Goal: Use online tool/utility: Utilize a website feature to perform a specific function

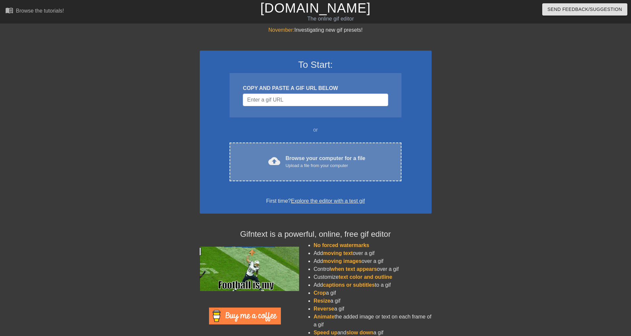
click at [306, 157] on div "Browse your computer for a file Upload a file from your computer" at bounding box center [325, 162] width 80 height 15
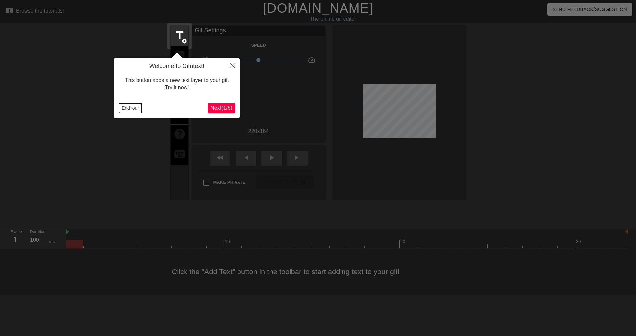
click at [121, 107] on button "End tour" at bounding box center [130, 108] width 23 height 10
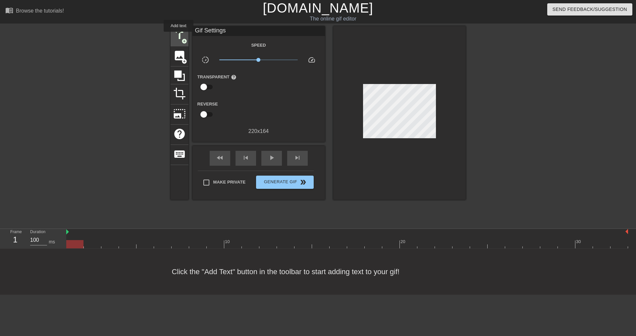
click at [178, 37] on span "title" at bounding box center [179, 35] width 13 height 13
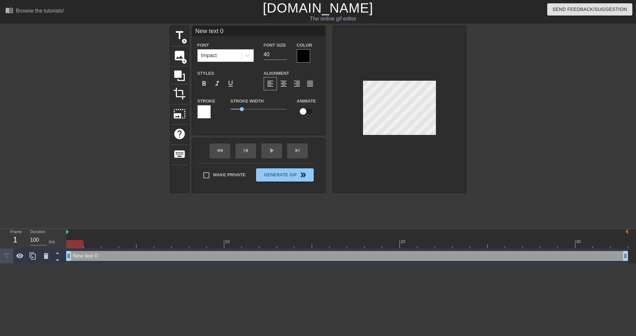
drag, startPoint x: 224, startPoint y: 33, endPoint x: 190, endPoint y: 33, distance: 34.4
click at [190, 33] on div "title add_circle image add_circle crop photo_size_select_large help keyboard Ne…" at bounding box center [317, 109] width 295 height 167
click at [222, 29] on input "SWEEPER< NO SWEEPING" at bounding box center [258, 31] width 132 height 10
click at [273, 27] on input "SWEEPER, NO SWEEPING" at bounding box center [258, 31] width 132 height 10
type input "SWEEPER, NO SWEEPING!"
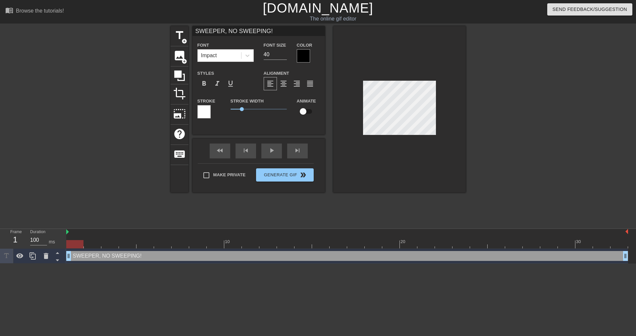
click at [406, 150] on div at bounding box center [399, 109] width 132 height 167
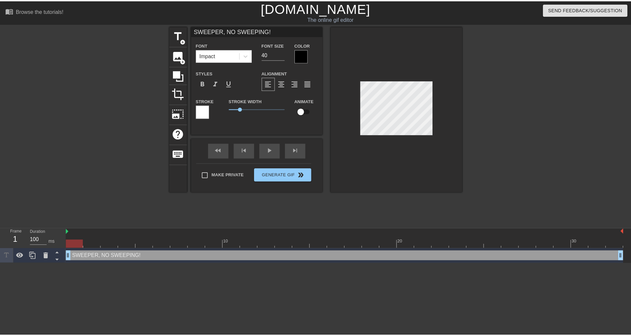
scroll to position [1, 1]
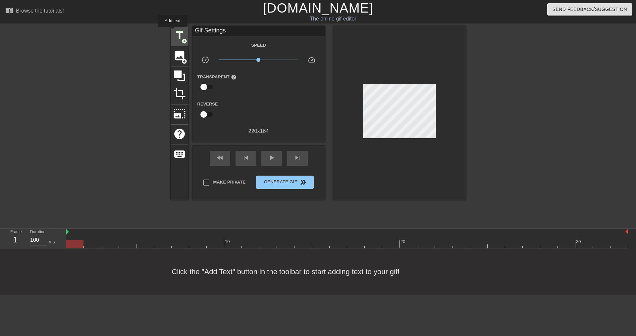
click at [173, 32] on div "title add_circle" at bounding box center [179, 36] width 18 height 20
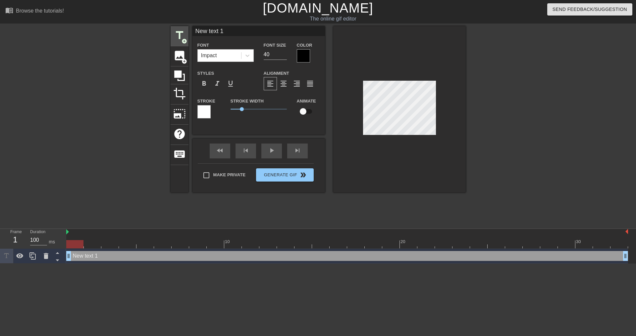
drag, startPoint x: 239, startPoint y: 34, endPoint x: 188, endPoint y: 34, distance: 50.6
click at [188, 34] on div "title add_circle image add_circle crop photo_size_select_large help keyboard Ne…" at bounding box center [317, 109] width 295 height 167
type input "SWEEPER, NO SWEEPER"
click at [307, 59] on div at bounding box center [303, 55] width 13 height 13
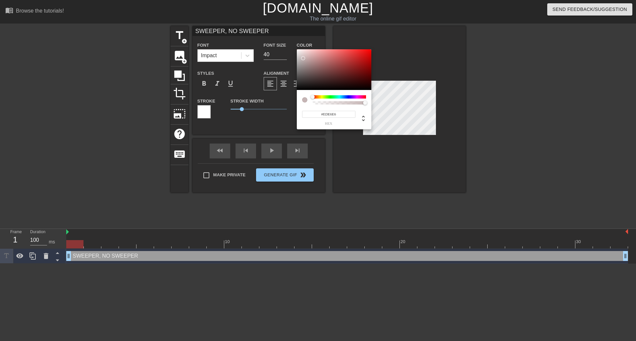
type input "#FFFFFF"
drag, startPoint x: 302, startPoint y: 56, endPoint x: 283, endPoint y: 39, distance: 25.5
click at [281, 37] on div "#FFFFFF hex" at bounding box center [318, 170] width 636 height 341
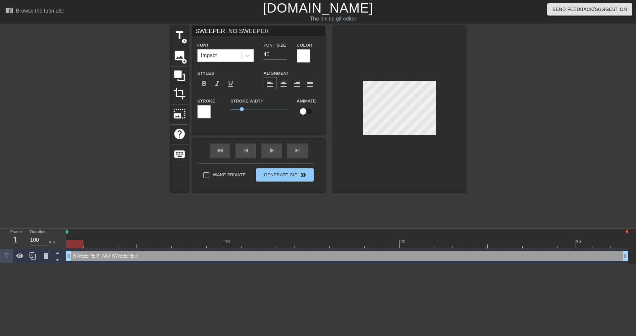
click at [202, 111] on div at bounding box center [203, 111] width 13 height 13
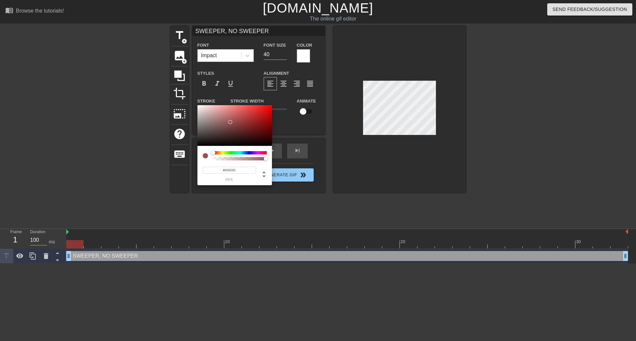
type input "#000000"
drag, startPoint x: 230, startPoint y: 122, endPoint x: 293, endPoint y: 137, distance: 64.3
click at [188, 156] on div "#000000 hex" at bounding box center [318, 170] width 636 height 341
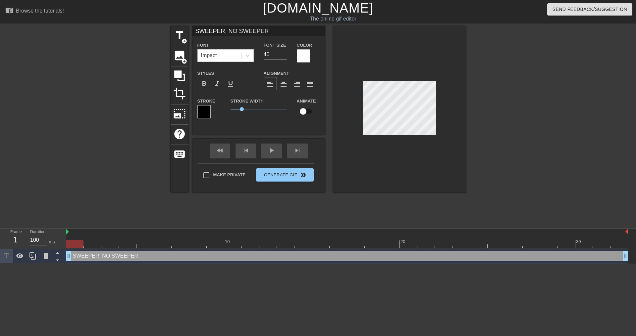
drag, startPoint x: 264, startPoint y: 31, endPoint x: 251, endPoint y: 31, distance: 13.6
click at [251, 31] on input "SWEEPER, NO SWEEPER" at bounding box center [258, 31] width 132 height 10
drag, startPoint x: 238, startPoint y: 31, endPoint x: 262, endPoint y: 31, distance: 24.2
click at [262, 31] on input "SWEEPER, NO SWEEPER" at bounding box center [258, 31] width 132 height 10
type input "SWEEPER, NO SLEEPING!"
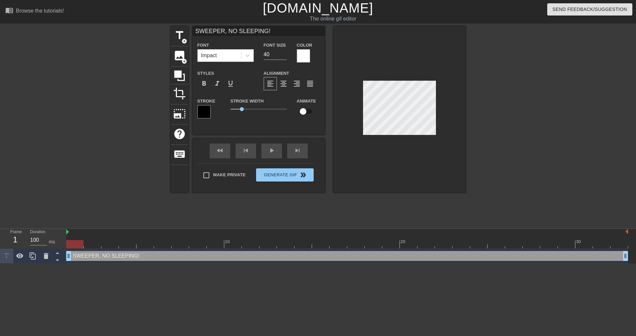
click at [483, 89] on div at bounding box center [522, 125] width 99 height 199
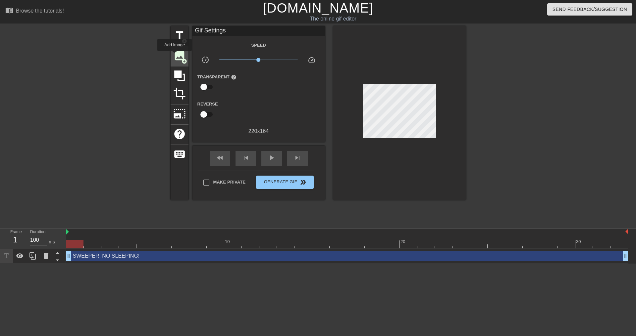
click at [174, 56] on span "image" at bounding box center [179, 55] width 13 height 13
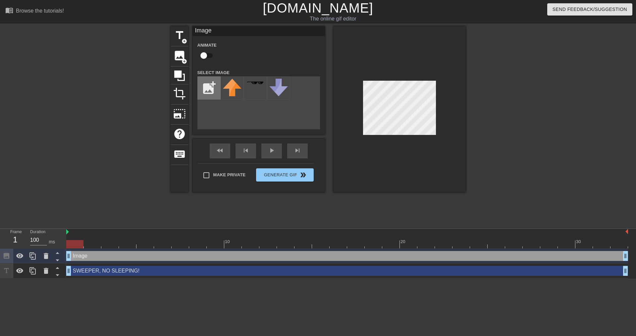
click at [205, 94] on input "file" at bounding box center [209, 88] width 23 height 23
type input "C:\fakepath\image.png"
click at [232, 92] on img at bounding box center [232, 88] width 19 height 19
click at [35, 261] on div at bounding box center [32, 256] width 13 height 15
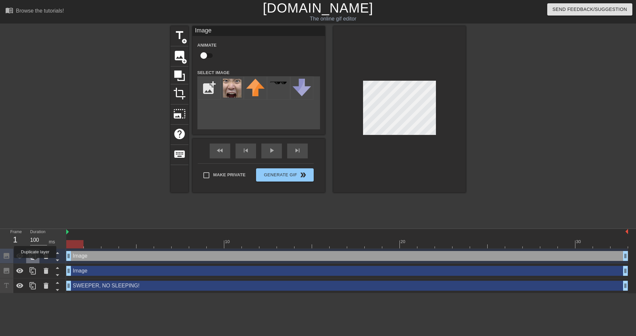
click at [35, 263] on div at bounding box center [32, 256] width 13 height 15
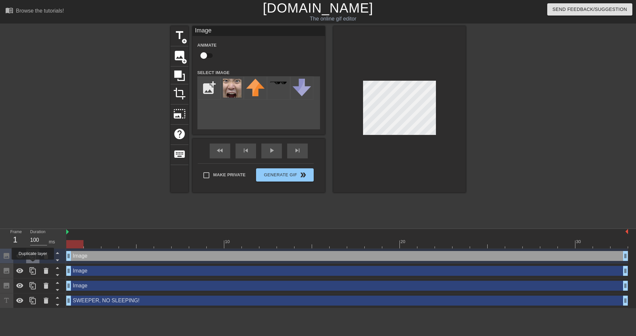
click at [32, 263] on div at bounding box center [32, 256] width 13 height 15
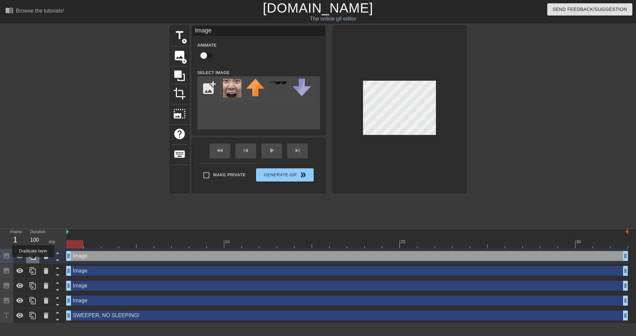
click at [33, 262] on div at bounding box center [32, 256] width 13 height 15
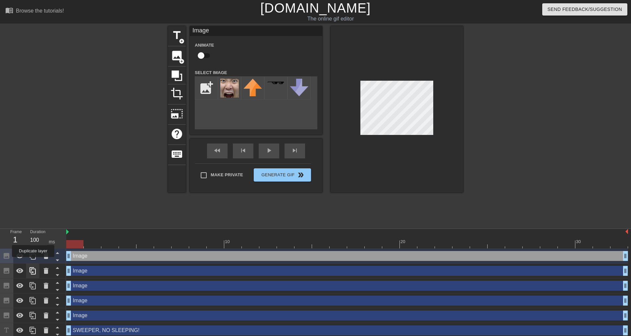
click at [33, 262] on div at bounding box center [32, 256] width 13 height 15
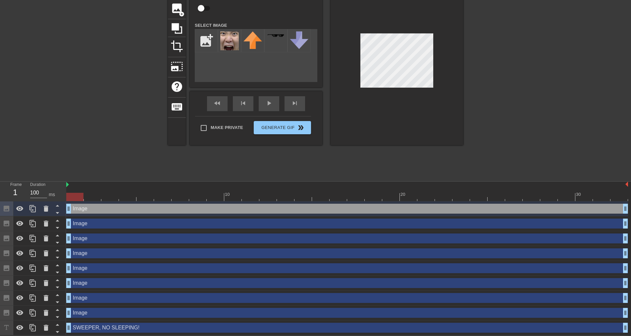
scroll to position [48, 0]
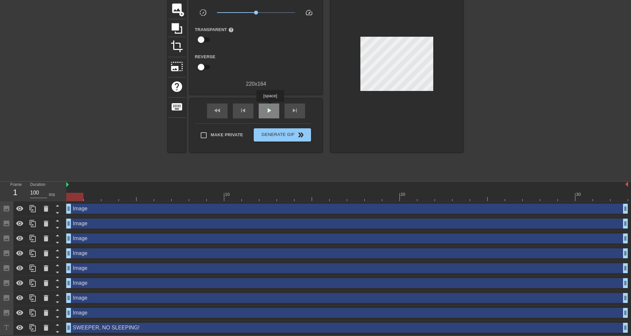
click at [269, 109] on span "play_arrow" at bounding box center [269, 111] width 8 height 8
click at [269, 109] on span "pause" at bounding box center [269, 111] width 8 height 8
click at [223, 112] on div "fast_rewind" at bounding box center [217, 111] width 21 height 15
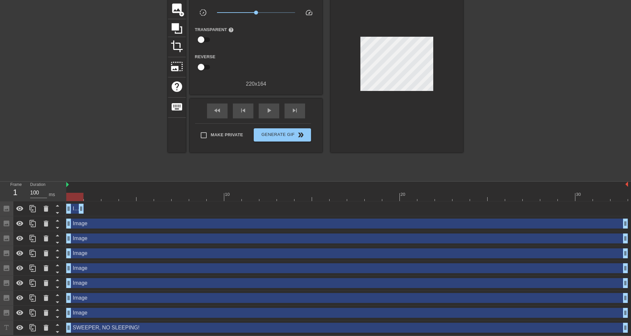
drag, startPoint x: 624, startPoint y: 208, endPoint x: 72, endPoint y: 211, distance: 552.5
click at [265, 112] on span "play_arrow" at bounding box center [269, 111] width 8 height 8
click at [265, 112] on span "pause" at bounding box center [269, 111] width 8 height 8
drag, startPoint x: 68, startPoint y: 224, endPoint x: 121, endPoint y: 225, distance: 53.3
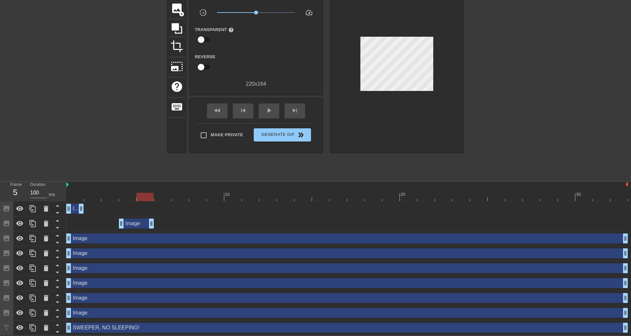
drag, startPoint x: 623, startPoint y: 222, endPoint x: 152, endPoint y: 229, distance: 471.4
click at [152, 229] on div "Image drag_handle drag_handle" at bounding box center [346, 223] width 561 height 15
click at [222, 111] on div "fast_rewind" at bounding box center [217, 111] width 21 height 15
click at [139, 227] on div "Image drag_handle drag_handle" at bounding box center [136, 224] width 35 height 10
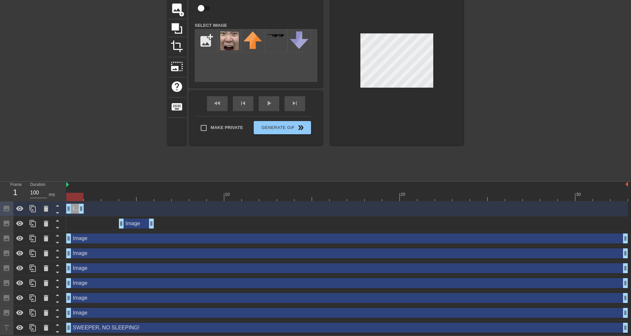
click at [401, 131] on div at bounding box center [396, 62] width 132 height 167
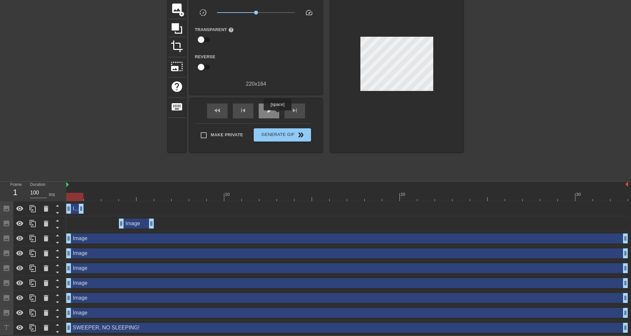
click at [277, 115] on div "play_arrow" at bounding box center [269, 111] width 21 height 15
click at [266, 107] on span "pause" at bounding box center [269, 111] width 8 height 8
drag, startPoint x: 67, startPoint y: 239, endPoint x: 157, endPoint y: 237, distance: 90.1
click at [150, 236] on div "Image drag_handle drag_handle" at bounding box center [346, 239] width 561 height 10
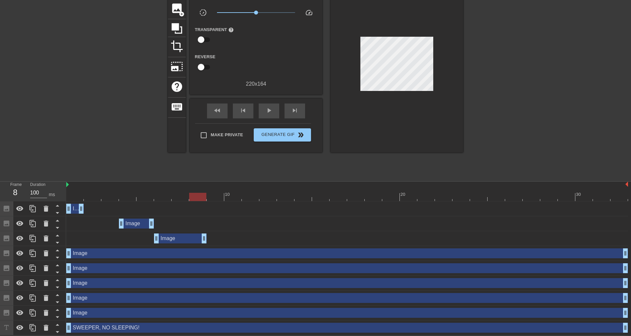
drag, startPoint x: 625, startPoint y: 239, endPoint x: 208, endPoint y: 246, distance: 416.8
click at [208, 246] on div "Image drag_handle drag_handle Image drag_handle drag_handle Image drag_handle d…" at bounding box center [348, 269] width 564 height 134
click at [175, 237] on div "Image drag_handle drag_handle" at bounding box center [180, 239] width 53 height 10
drag, startPoint x: 225, startPoint y: 106, endPoint x: 273, endPoint y: 102, distance: 48.8
click at [225, 106] on div "fast_rewind" at bounding box center [217, 111] width 21 height 15
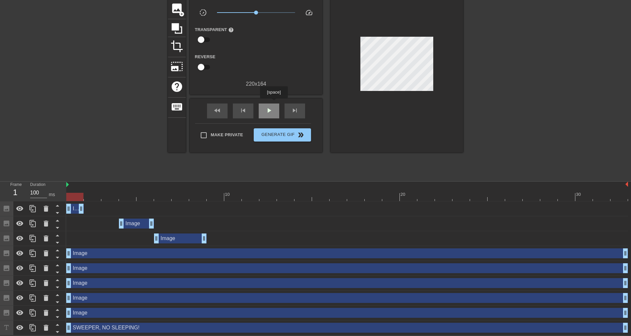
click at [272, 105] on div "play_arrow" at bounding box center [269, 111] width 21 height 15
click at [272, 105] on div "pause" at bounding box center [269, 111] width 21 height 15
click at [16, 253] on icon at bounding box center [20, 254] width 8 height 8
click at [16, 270] on icon at bounding box center [20, 268] width 8 height 8
drag, startPoint x: 17, startPoint y: 285, endPoint x: 16, endPoint y: 296, distance: 10.6
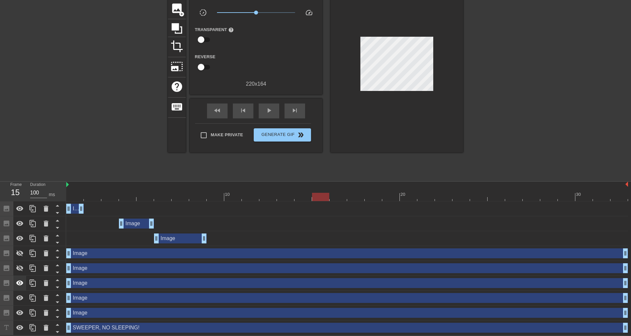
click at [17, 285] on icon at bounding box center [20, 283] width 8 height 8
click at [17, 296] on icon at bounding box center [20, 298] width 8 height 8
click at [20, 313] on icon at bounding box center [19, 313] width 7 height 5
drag, startPoint x: 210, startPoint y: 109, endPoint x: 251, endPoint y: 105, distance: 40.9
click at [213, 108] on div "fast_rewind" at bounding box center [217, 111] width 21 height 15
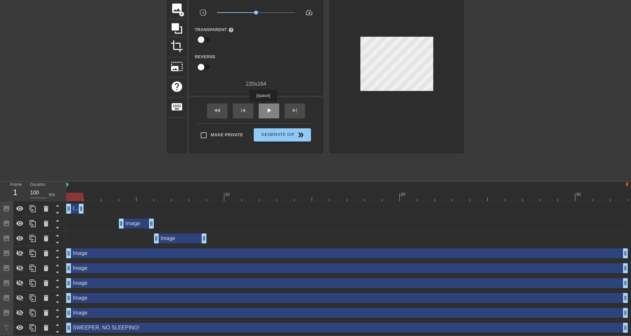
click at [263, 106] on div "play_arrow" at bounding box center [269, 111] width 21 height 15
click at [264, 108] on div "pause" at bounding box center [269, 111] width 21 height 15
click at [209, 104] on div "fast_rewind" at bounding box center [217, 111] width 21 height 15
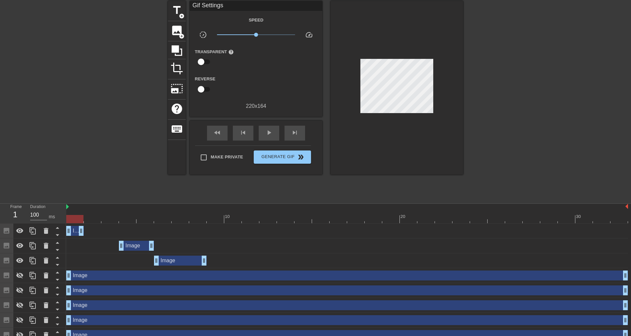
scroll to position [15, 0]
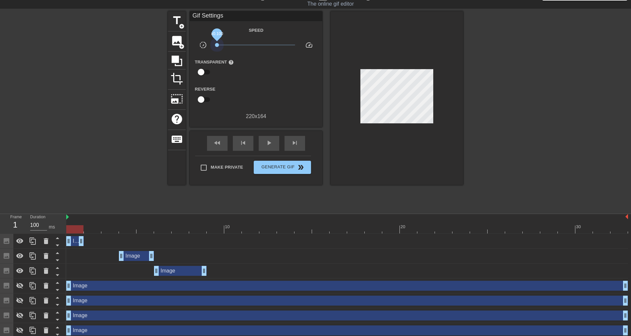
drag, startPoint x: 256, startPoint y: 44, endPoint x: 212, endPoint y: 45, distance: 44.0
click at [212, 45] on div "x0.100" at bounding box center [256, 46] width 88 height 10
click at [262, 138] on div "play_arrow" at bounding box center [269, 143] width 21 height 15
click at [267, 141] on span "pause" at bounding box center [269, 143] width 8 height 8
click at [220, 145] on span "fast_rewind" at bounding box center [217, 143] width 8 height 8
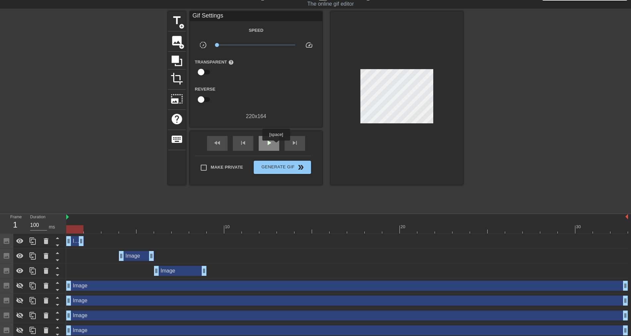
click at [271, 145] on span "play_arrow" at bounding box center [269, 143] width 8 height 8
click at [271, 145] on span "pause" at bounding box center [269, 143] width 8 height 8
click at [222, 145] on div "fast_rewind" at bounding box center [217, 143] width 21 height 15
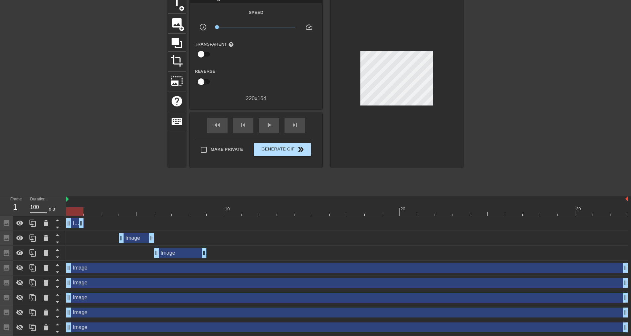
scroll to position [48, 0]
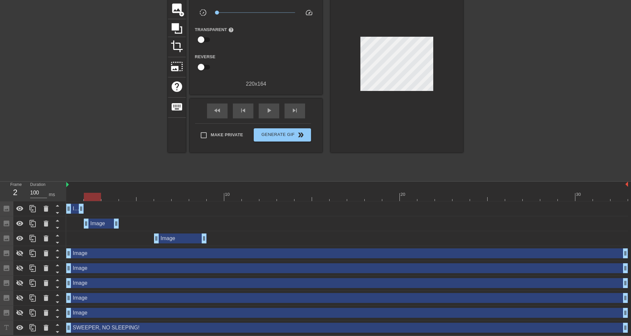
drag, startPoint x: 138, startPoint y: 225, endPoint x: 101, endPoint y: 226, distance: 37.4
click at [100, 226] on div "Image drag_handle drag_handle" at bounding box center [101, 224] width 35 height 10
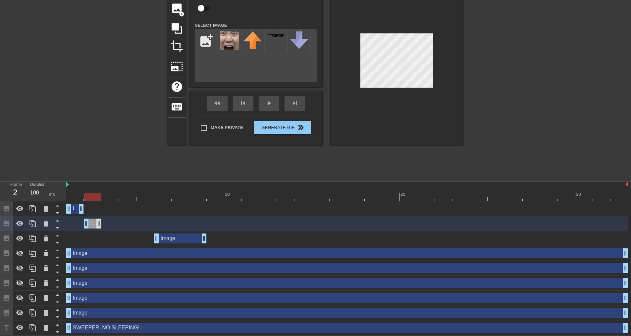
drag, startPoint x: 117, startPoint y: 225, endPoint x: 100, endPoint y: 226, distance: 16.6
drag, startPoint x: 176, startPoint y: 237, endPoint x: 145, endPoint y: 239, distance: 31.6
click at [122, 237] on div "Image drag_handle drag_handle" at bounding box center [127, 239] width 53 height 10
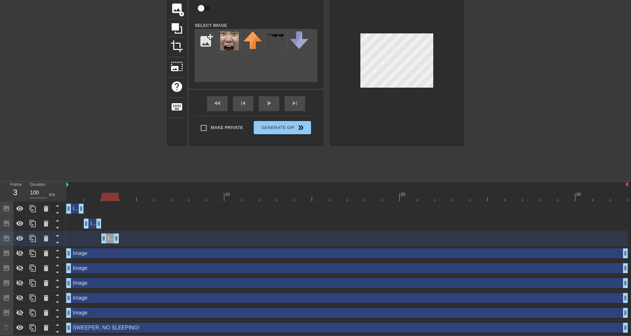
drag, startPoint x: 151, startPoint y: 239, endPoint x: 122, endPoint y: 237, distance: 28.6
drag, startPoint x: 68, startPoint y: 251, endPoint x: 120, endPoint y: 252, distance: 52.0
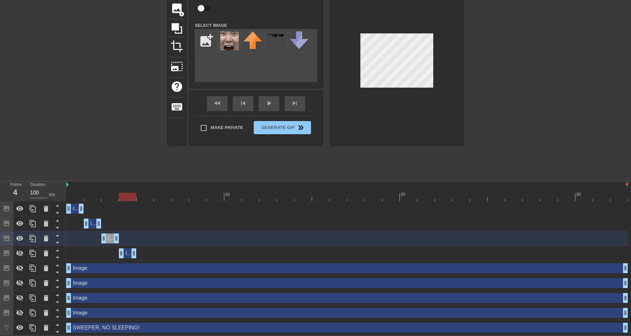
drag, startPoint x: 625, startPoint y: 256, endPoint x: 141, endPoint y: 253, distance: 484.3
drag, startPoint x: 72, startPoint y: 269, endPoint x: 80, endPoint y: 268, distance: 8.6
drag, startPoint x: 71, startPoint y: 268, endPoint x: 204, endPoint y: 267, distance: 133.1
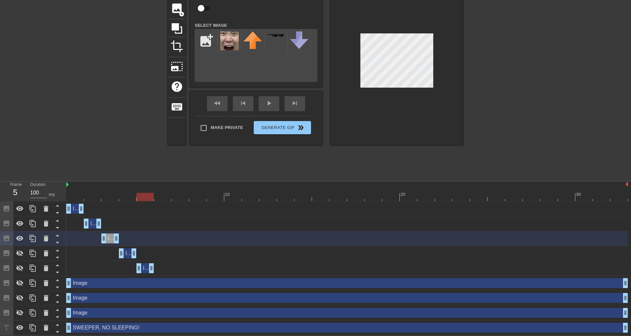
drag, startPoint x: 625, startPoint y: 268, endPoint x: 154, endPoint y: 265, distance: 470.4
click at [154, 265] on div "Image drag_handle drag_handle" at bounding box center [346, 268] width 561 height 10
drag, startPoint x: 69, startPoint y: 284, endPoint x: 151, endPoint y: 284, distance: 82.1
click at [151, 284] on div "Image drag_handle drag_handle" at bounding box center [346, 283] width 561 height 10
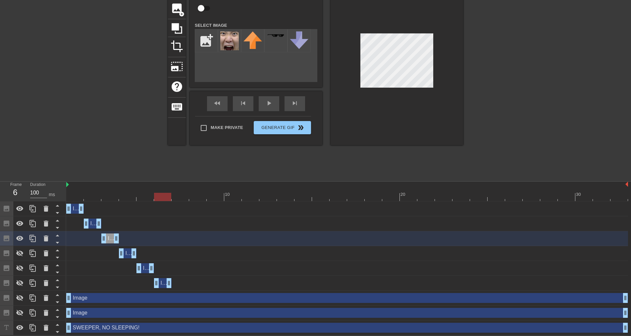
drag, startPoint x: 627, startPoint y: 282, endPoint x: 176, endPoint y: 279, distance: 450.2
click at [176, 279] on div "Image drag_handle drag_handle" at bounding box center [346, 283] width 561 height 10
drag, startPoint x: 68, startPoint y: 299, endPoint x: 342, endPoint y: 310, distance: 274.0
click at [170, 303] on div "Image drag_handle drag_handle" at bounding box center [346, 298] width 561 height 15
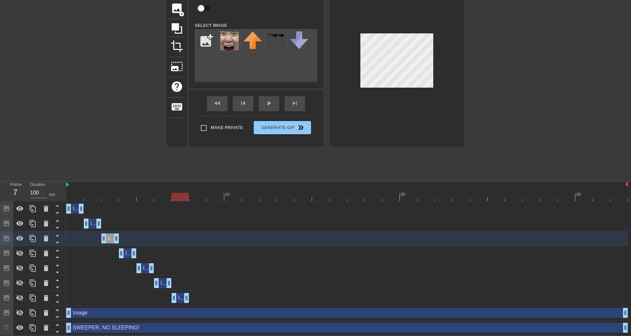
drag, startPoint x: 623, startPoint y: 298, endPoint x: 183, endPoint y: 292, distance: 439.6
click at [183, 292] on div "Image drag_handle drag_handle" at bounding box center [346, 298] width 561 height 15
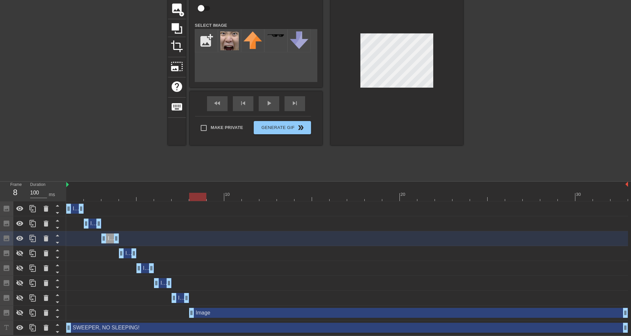
drag, startPoint x: 70, startPoint y: 312, endPoint x: 201, endPoint y: 310, distance: 131.1
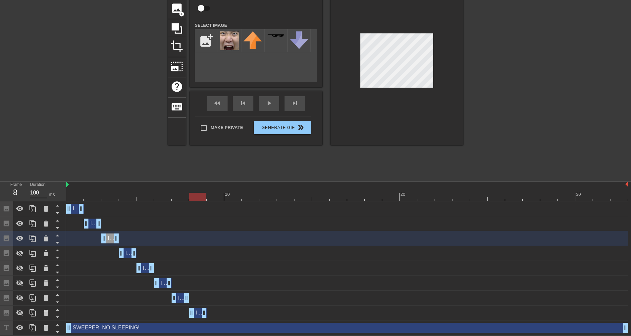
drag, startPoint x: 627, startPoint y: 312, endPoint x: 213, endPoint y: 313, distance: 414.8
click at [213, 313] on div "Image drag_handle drag_handle" at bounding box center [346, 313] width 561 height 10
click at [216, 103] on div "fast_rewind" at bounding box center [217, 103] width 21 height 15
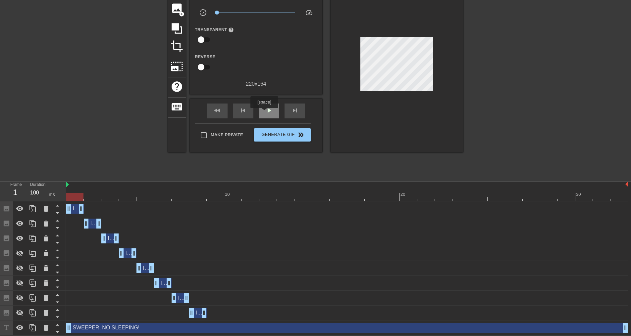
click at [264, 113] on div "play_arrow" at bounding box center [269, 111] width 21 height 15
click at [267, 112] on span "pause" at bounding box center [269, 111] width 8 height 8
click at [127, 253] on div "Image drag_handle drag_handle" at bounding box center [128, 254] width 18 height 10
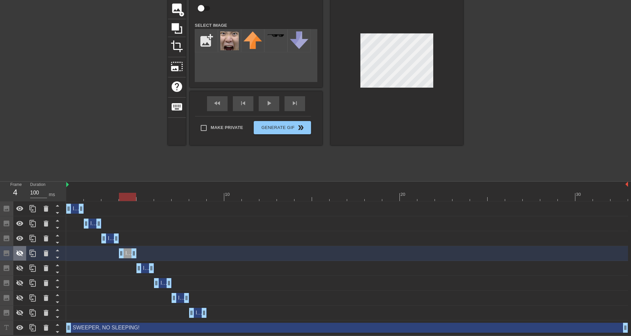
click at [24, 254] on div at bounding box center [19, 253] width 13 height 15
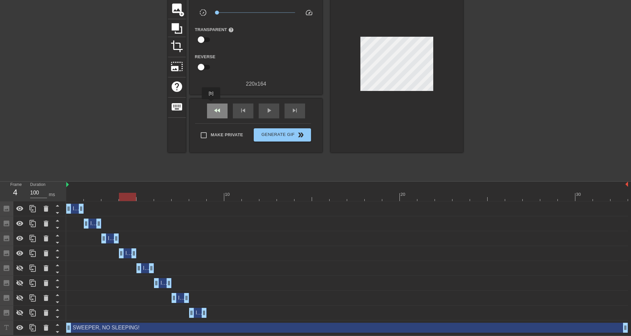
click at [211, 104] on div "fast_rewind" at bounding box center [217, 111] width 21 height 15
click at [270, 107] on span "play_arrow" at bounding box center [269, 111] width 8 height 8
click at [270, 107] on span "pause" at bounding box center [269, 111] width 8 height 8
click at [215, 112] on span "fast_rewind" at bounding box center [217, 111] width 8 height 8
click at [73, 210] on div "Image drag_handle drag_handle" at bounding box center [75, 209] width 18 height 10
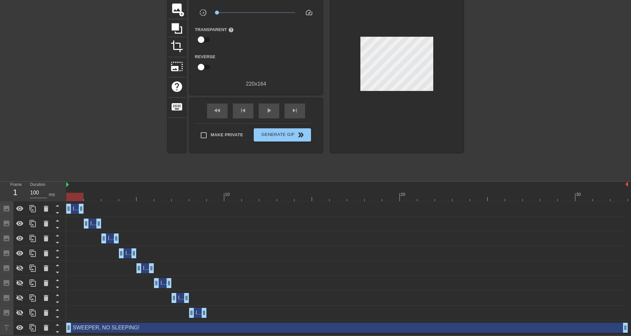
click at [412, 91] on div at bounding box center [396, 66] width 132 height 174
click at [220, 115] on div "fast_rewind" at bounding box center [217, 111] width 21 height 15
click at [264, 113] on div "play_arrow" at bounding box center [269, 111] width 21 height 15
click at [267, 112] on span "pause" at bounding box center [269, 111] width 8 height 8
click at [146, 267] on div "Image drag_handle drag_handle" at bounding box center [145, 268] width 18 height 10
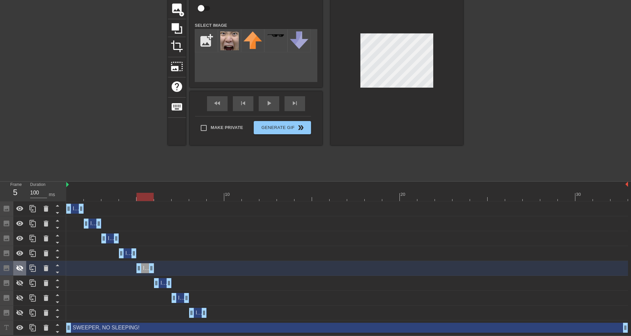
click at [22, 266] on icon at bounding box center [19, 268] width 7 height 6
click at [220, 98] on div "fast_rewind skip_previous play_arrow skip_next" at bounding box center [256, 103] width 108 height 25
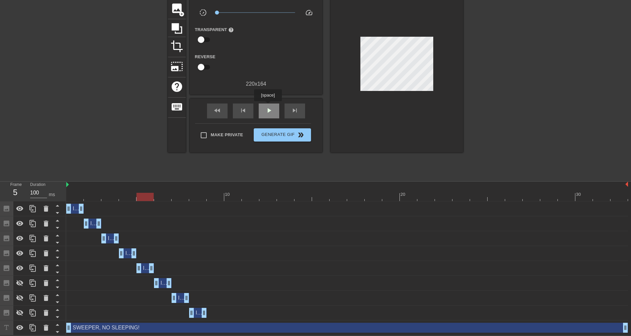
click at [267, 107] on span "play_arrow" at bounding box center [269, 111] width 8 height 8
click at [268, 109] on span "pause" at bounding box center [269, 111] width 8 height 8
click at [213, 109] on div "fast_rewind" at bounding box center [217, 111] width 21 height 15
click at [275, 108] on div "play_arrow" at bounding box center [269, 111] width 21 height 15
click at [274, 111] on div "pause" at bounding box center [269, 111] width 21 height 15
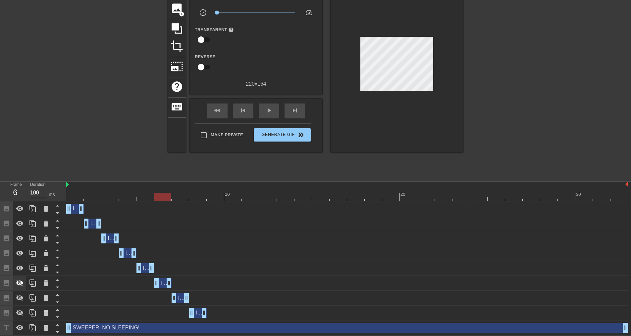
click at [17, 284] on icon at bounding box center [19, 283] width 7 height 6
click at [163, 283] on div "Image drag_handle drag_handle" at bounding box center [163, 283] width 18 height 10
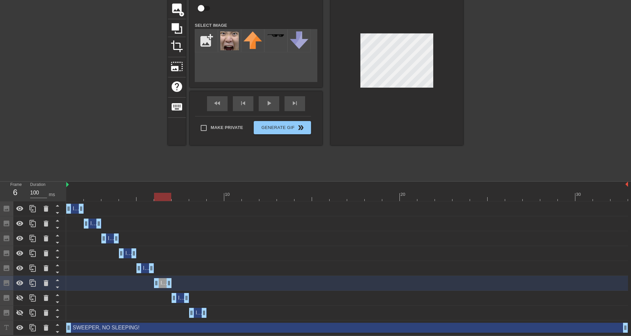
click at [181, 299] on div "Image drag_handle drag_handle" at bounding box center [180, 298] width 18 height 10
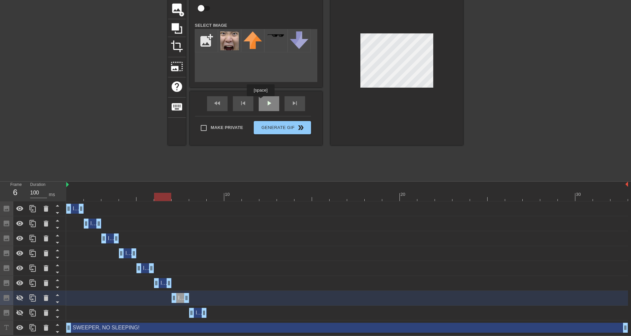
click at [260, 101] on div "fast_rewind skip_previous play_arrow skip_next" at bounding box center [256, 103] width 108 height 25
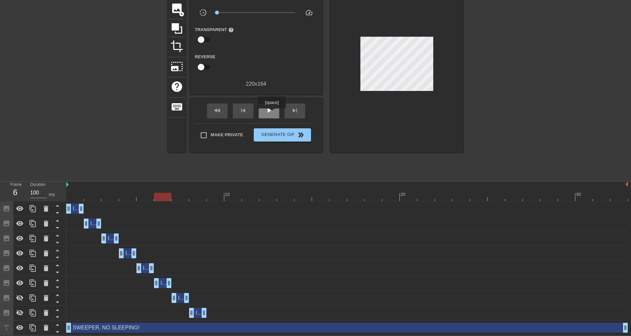
click at [271, 113] on span "play_arrow" at bounding box center [269, 111] width 8 height 8
click at [271, 113] on span "pause" at bounding box center [269, 111] width 8 height 8
click at [24, 297] on div at bounding box center [19, 298] width 13 height 15
click at [221, 104] on div "fast_rewind" at bounding box center [217, 111] width 21 height 15
click at [273, 115] on div "play_arrow" at bounding box center [269, 111] width 21 height 15
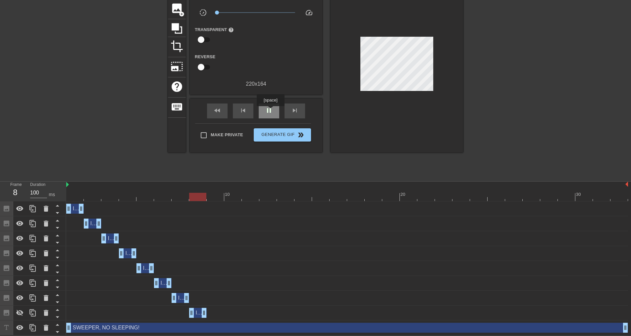
click at [270, 111] on span "pause" at bounding box center [269, 111] width 8 height 8
click at [23, 314] on icon at bounding box center [20, 313] width 8 height 8
click at [481, 52] on div at bounding box center [520, 78] width 99 height 199
click at [222, 108] on div "fast_rewind" at bounding box center [217, 111] width 21 height 15
click at [267, 110] on span "play_arrow" at bounding box center [269, 111] width 8 height 8
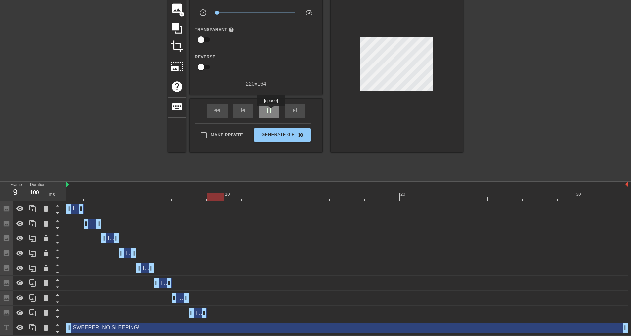
click at [270, 111] on span "pause" at bounding box center [269, 111] width 8 height 8
click at [270, 111] on span "play_arrow" at bounding box center [269, 111] width 8 height 8
click at [270, 111] on span "pause" at bounding box center [269, 111] width 8 height 8
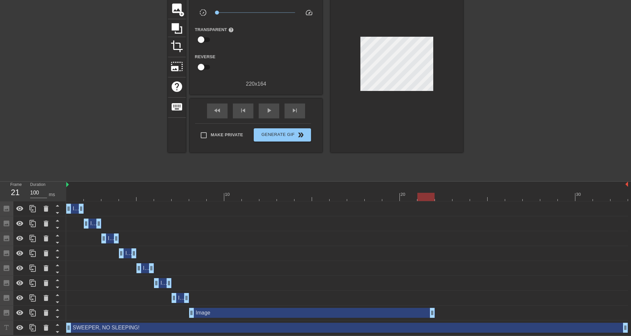
drag, startPoint x: 203, startPoint y: 312, endPoint x: 435, endPoint y: 298, distance: 232.5
click at [435, 298] on div "Image drag_handle drag_handle Image drag_handle drag_handle Image drag_handle d…" at bounding box center [348, 269] width 564 height 134
click at [268, 113] on span "play_arrow" at bounding box center [269, 111] width 8 height 8
click at [271, 113] on span "pause" at bounding box center [269, 111] width 8 height 8
click at [34, 300] on icon at bounding box center [33, 298] width 8 height 8
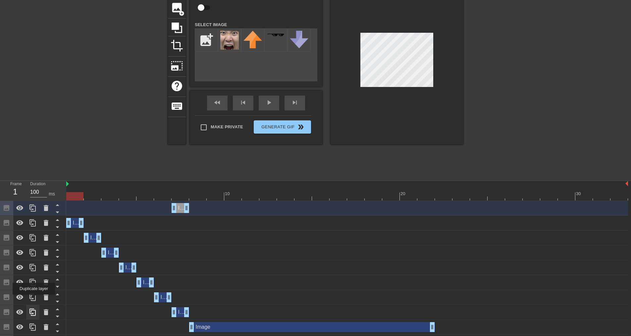
click at [34, 300] on icon at bounding box center [33, 298] width 8 height 8
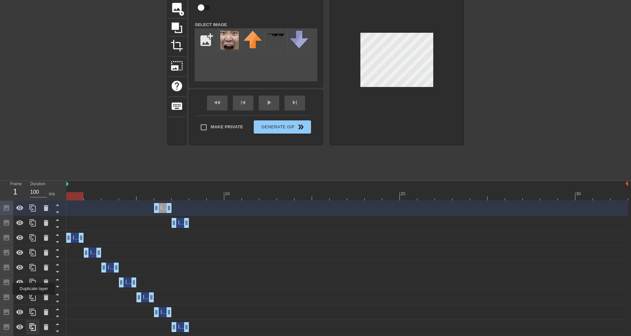
click at [34, 300] on icon at bounding box center [33, 298] width 8 height 8
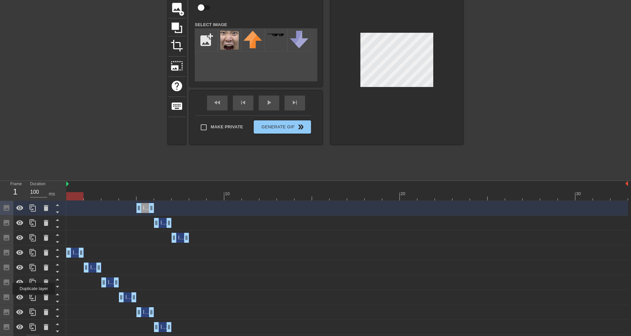
click at [34, 300] on icon at bounding box center [33, 298] width 8 height 8
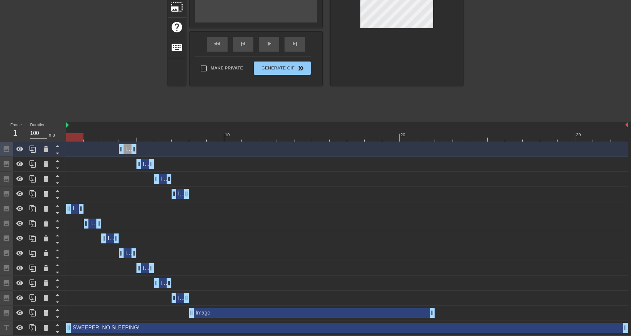
scroll to position [108, 0]
drag, startPoint x: 181, startPoint y: 194, endPoint x: 440, endPoint y: 201, distance: 258.6
click at [440, 201] on div "Image drag_handle drag_handle" at bounding box center [346, 194] width 561 height 15
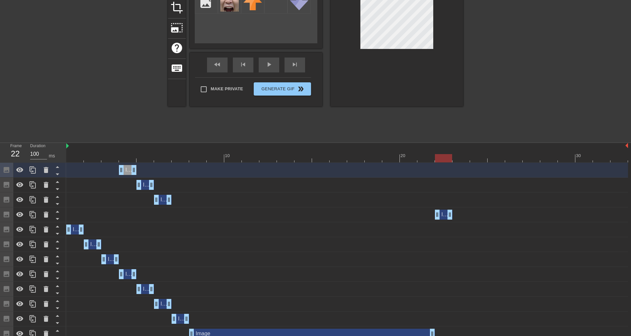
scroll to position [74, 0]
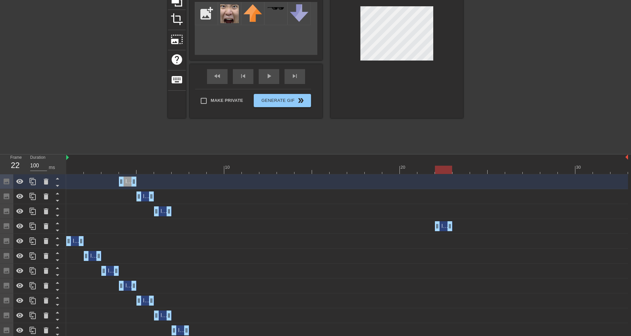
click at [443, 226] on div "Image drag_handle drag_handle" at bounding box center [444, 226] width 18 height 10
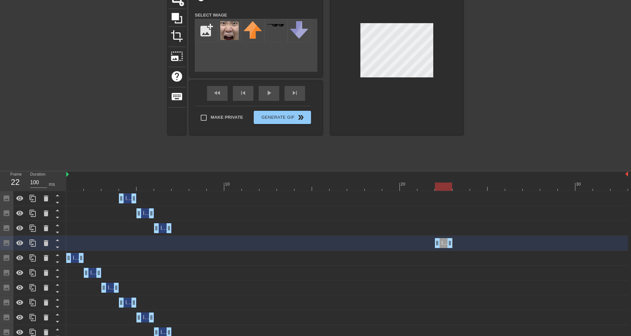
scroll to position [41, 0]
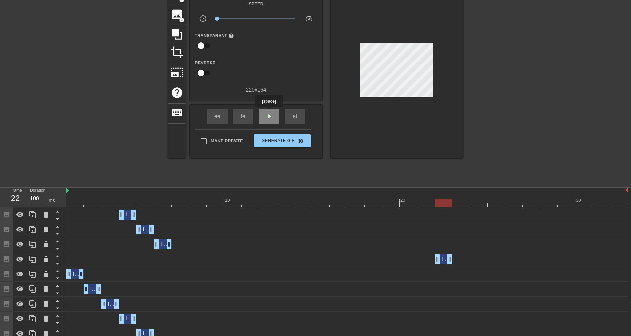
click at [268, 113] on span "play_arrow" at bounding box center [269, 117] width 8 height 8
click at [268, 113] on span "pause" at bounding box center [269, 117] width 8 height 8
click at [461, 204] on div at bounding box center [460, 203] width 17 height 8
drag, startPoint x: 458, startPoint y: 202, endPoint x: 439, endPoint y: 203, distance: 19.5
click at [439, 203] on div at bounding box center [443, 203] width 17 height 8
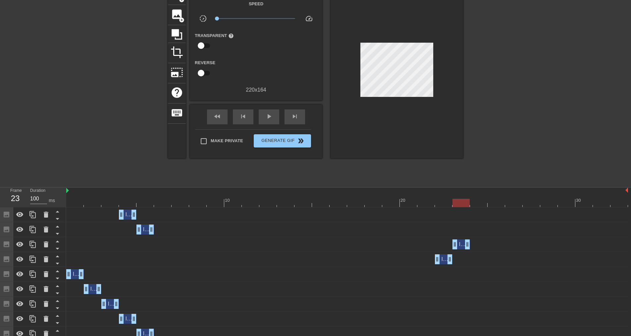
drag, startPoint x: 164, startPoint y: 246, endPoint x: 461, endPoint y: 240, distance: 297.3
click at [461, 240] on div "Image drag_handle drag_handle" at bounding box center [461, 245] width 18 height 10
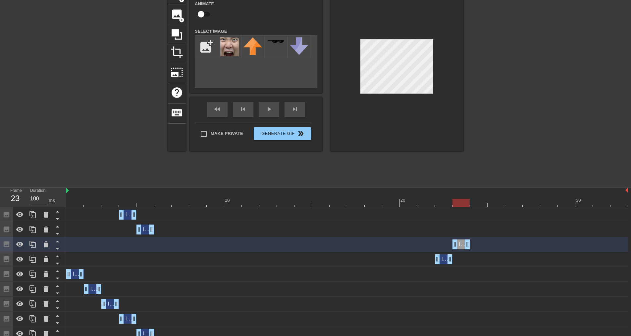
click at [450, 162] on div "title add_circle image add_circle crop photo_size_select_large help keyboard Im…" at bounding box center [315, 84] width 295 height 199
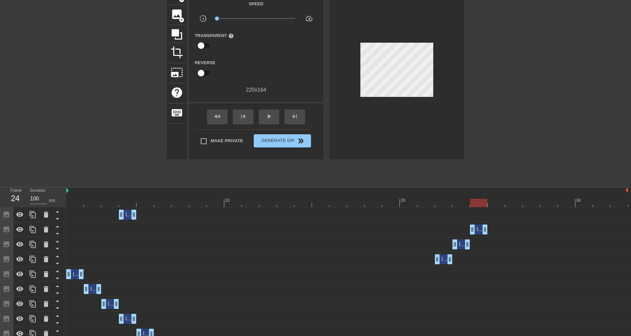
drag, startPoint x: 142, startPoint y: 230, endPoint x: 482, endPoint y: 210, distance: 340.6
click at [482, 210] on div "Image drag_handle drag_handle Image drag_handle drag_handle Image drag_handle d…" at bounding box center [348, 305] width 564 height 194
drag, startPoint x: 129, startPoint y: 215, endPoint x: 492, endPoint y: 208, distance: 362.9
click at [492, 208] on div "Image drag_handle drag_handle" at bounding box center [346, 215] width 561 height 15
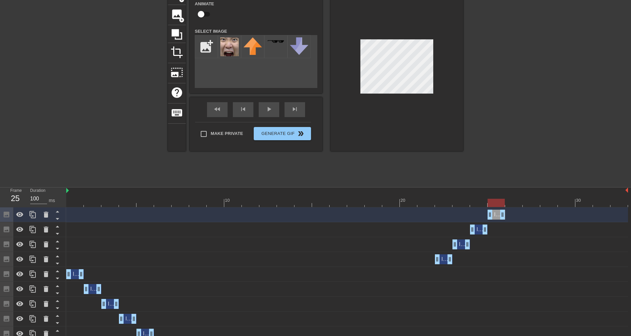
click at [477, 231] on div "Image drag_handle drag_handle" at bounding box center [479, 230] width 18 height 10
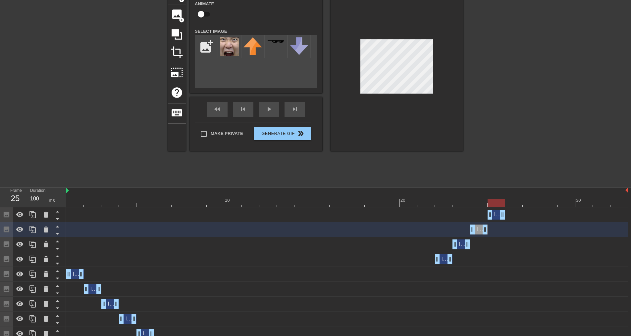
click at [462, 129] on div at bounding box center [396, 68] width 132 height 167
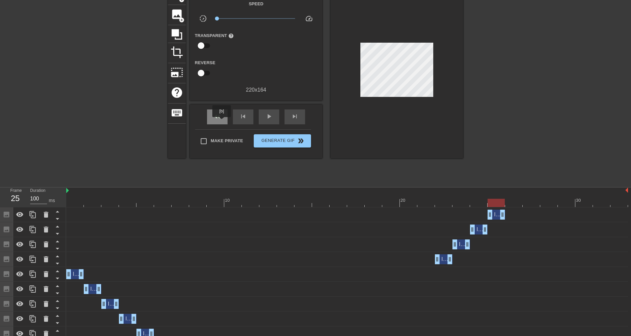
click at [222, 122] on div "fast_rewind" at bounding box center [217, 117] width 21 height 15
drag, startPoint x: 219, startPoint y: 20, endPoint x: 256, endPoint y: 21, distance: 36.7
click at [256, 21] on span "x1.00" at bounding box center [256, 19] width 78 height 8
click at [265, 113] on span "play_arrow" at bounding box center [269, 117] width 8 height 8
click at [271, 115] on span "pause" at bounding box center [269, 117] width 8 height 8
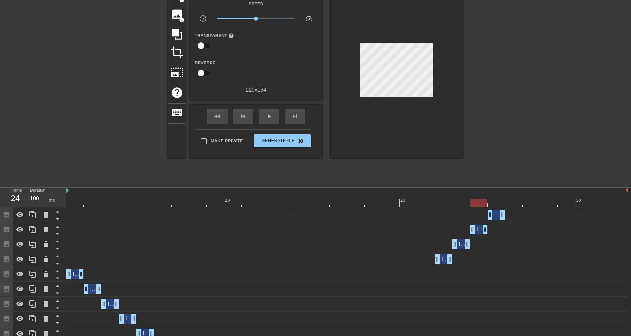
drag, startPoint x: 581, startPoint y: 203, endPoint x: 481, endPoint y: 204, distance: 99.3
click at [481, 204] on div at bounding box center [478, 203] width 17 height 8
click at [479, 228] on div "Image drag_handle drag_handle" at bounding box center [479, 230] width 18 height 10
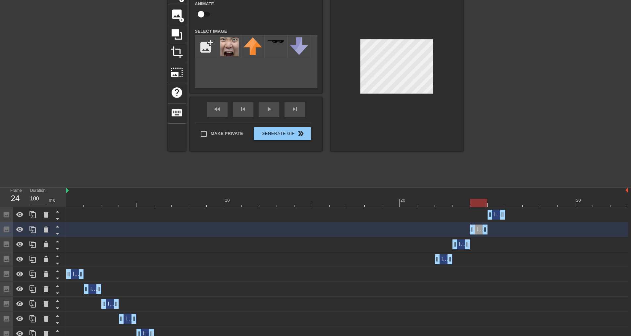
click at [461, 245] on div "Image drag_handle drag_handle" at bounding box center [461, 245] width 18 height 10
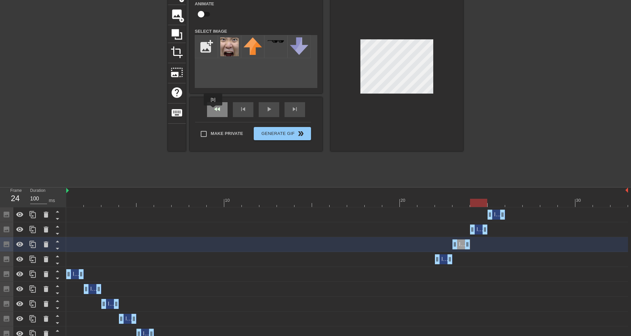
click at [213, 110] on div "fast_rewind" at bounding box center [217, 109] width 21 height 15
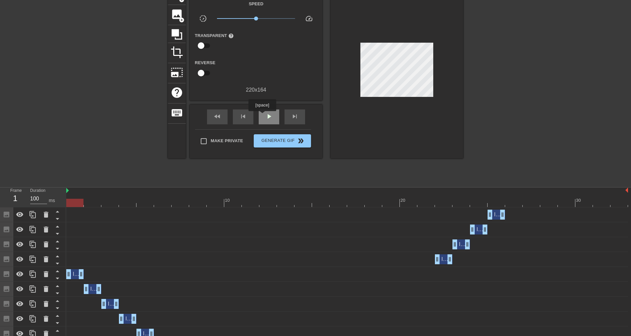
click at [262, 116] on div "play_arrow" at bounding box center [269, 117] width 21 height 15
click at [265, 115] on span "pause" at bounding box center [269, 117] width 8 height 8
click at [34, 213] on icon at bounding box center [33, 215] width 8 height 8
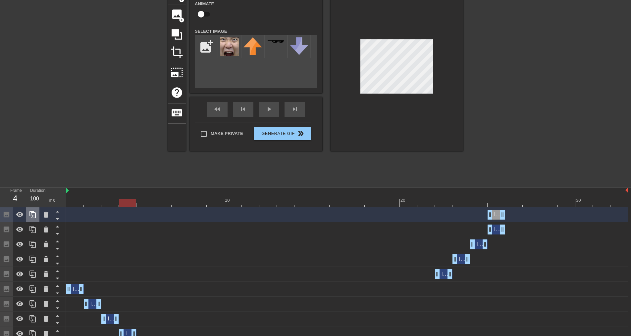
click at [26, 216] on div at bounding box center [32, 215] width 13 height 15
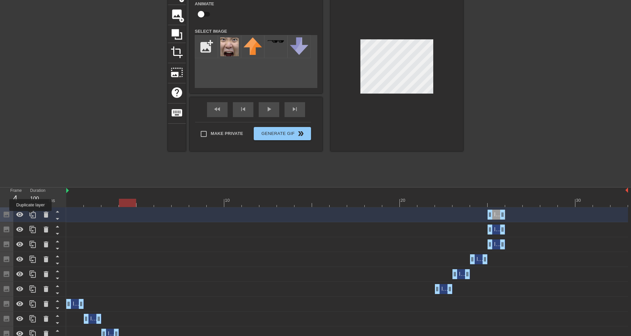
click at [30, 216] on icon at bounding box center [33, 215] width 8 height 8
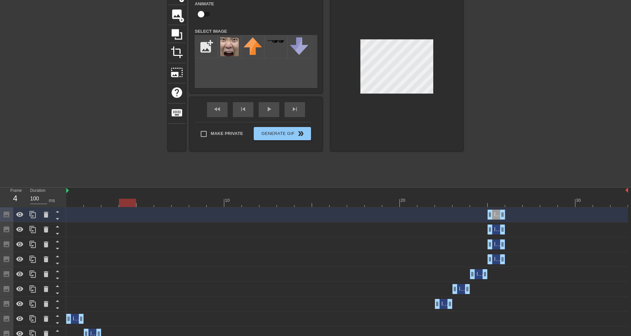
click at [496, 245] on div "Image drag_handle drag_handle" at bounding box center [496, 245] width 18 height 10
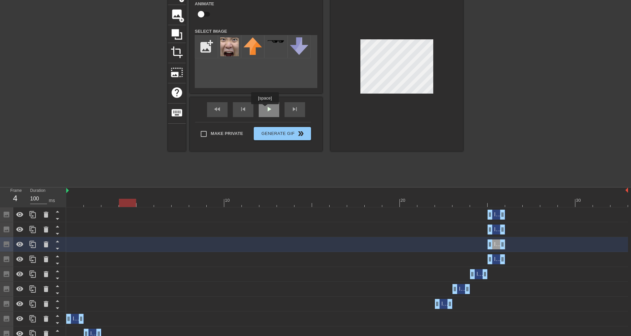
click at [264, 109] on div "play_arrow" at bounding box center [269, 109] width 21 height 15
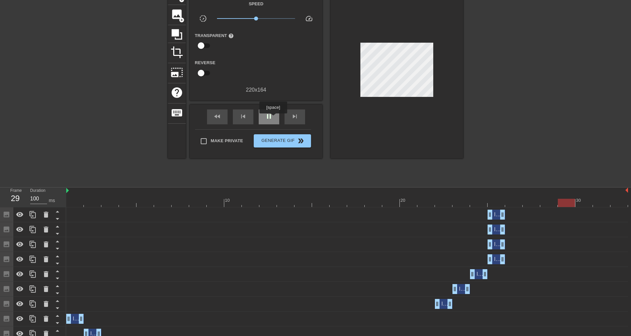
click at [273, 118] on div "pause" at bounding box center [269, 117] width 21 height 15
click at [494, 218] on div "Image drag_handle drag_handle" at bounding box center [496, 215] width 18 height 10
click at [495, 214] on div "Image drag_handle drag_handle" at bounding box center [496, 215] width 18 height 10
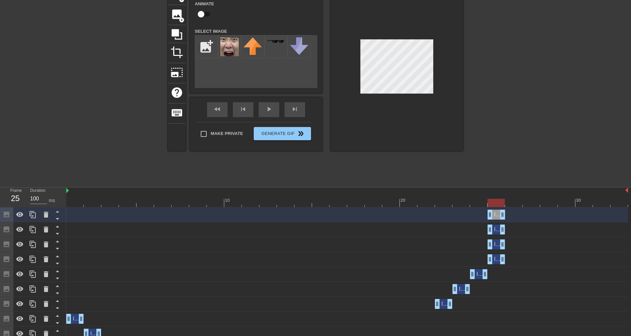
drag, startPoint x: 563, startPoint y: 202, endPoint x: 499, endPoint y: 201, distance: 64.2
click at [499, 201] on div at bounding box center [495, 203] width 17 height 8
click at [497, 228] on div "Image drag_handle drag_handle" at bounding box center [496, 230] width 18 height 10
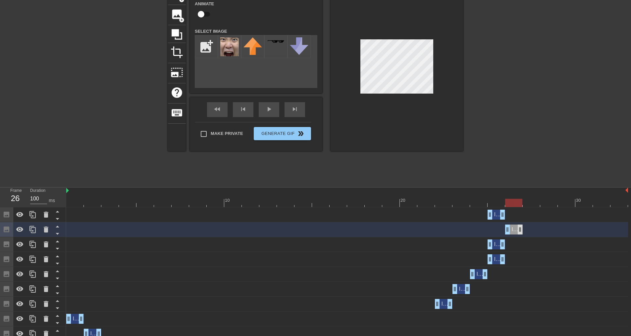
drag, startPoint x: 495, startPoint y: 232, endPoint x: 519, endPoint y: 231, distance: 24.8
click at [519, 231] on div "Image drag_handle drag_handle" at bounding box center [514, 230] width 18 height 10
drag, startPoint x: 497, startPoint y: 244, endPoint x: 525, endPoint y: 241, distance: 28.7
click at [525, 241] on div "Image drag_handle drag_handle" at bounding box center [531, 245] width 18 height 10
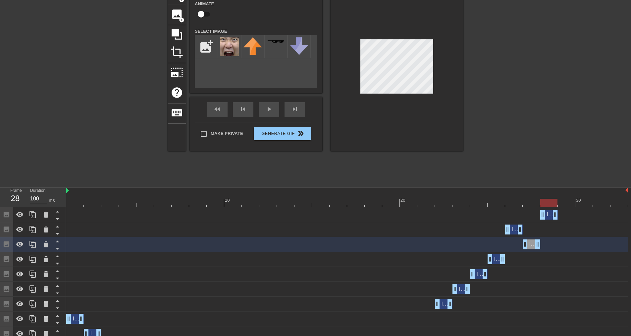
drag, startPoint x: 496, startPoint y: 216, endPoint x: 548, endPoint y: 212, distance: 52.5
click at [548, 212] on div "Image drag_handle drag_handle" at bounding box center [549, 215] width 18 height 10
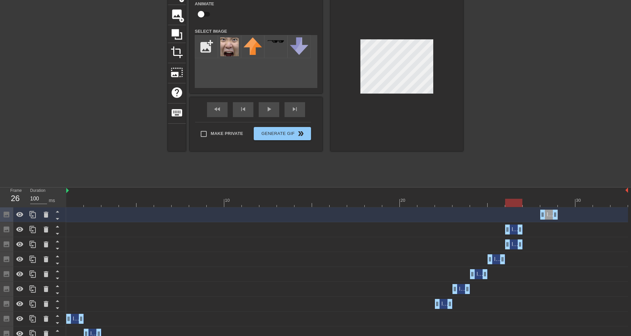
drag, startPoint x: 531, startPoint y: 246, endPoint x: 510, endPoint y: 235, distance: 24.1
click at [519, 244] on div "Image drag_handle drag_handle" at bounding box center [514, 245] width 18 height 10
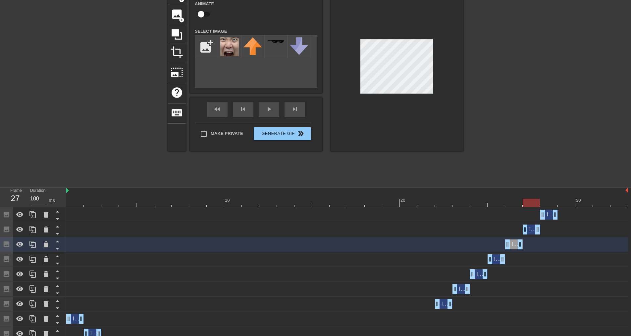
drag, startPoint x: 512, startPoint y: 228, endPoint x: 539, endPoint y: 224, distance: 27.9
click at [532, 226] on div "Image drag_handle drag_handle" at bounding box center [531, 230] width 18 height 10
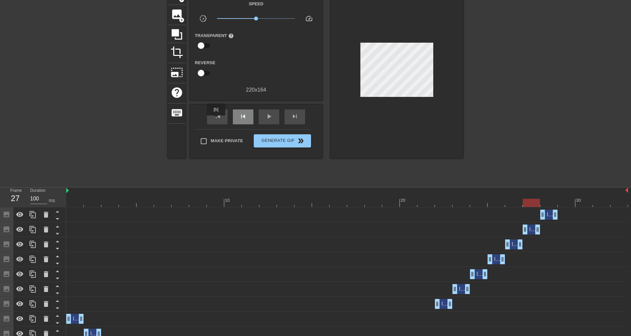
drag, startPoint x: 217, startPoint y: 118, endPoint x: 253, endPoint y: 119, distance: 35.8
click at [217, 118] on span "fast_rewind" at bounding box center [217, 117] width 8 height 8
click at [270, 118] on span "play_arrow" at bounding box center [269, 117] width 8 height 8
click at [272, 118] on span "pause" at bounding box center [269, 117] width 8 height 8
click at [550, 216] on div "Image drag_handle drag_handle" at bounding box center [549, 215] width 18 height 10
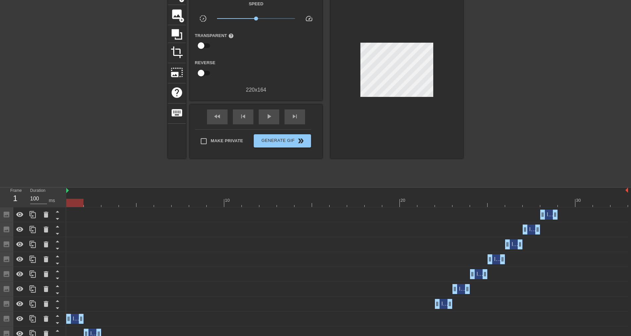
scroll to position [41, 5]
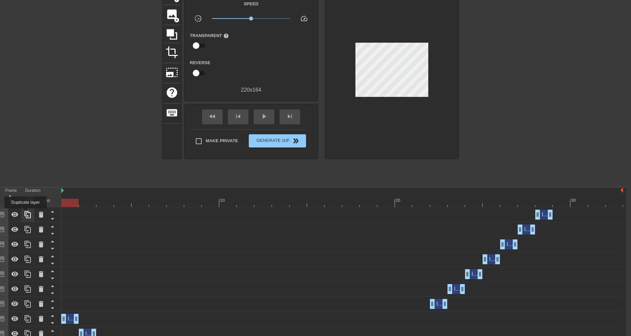
click at [25, 213] on icon at bounding box center [28, 215] width 8 height 8
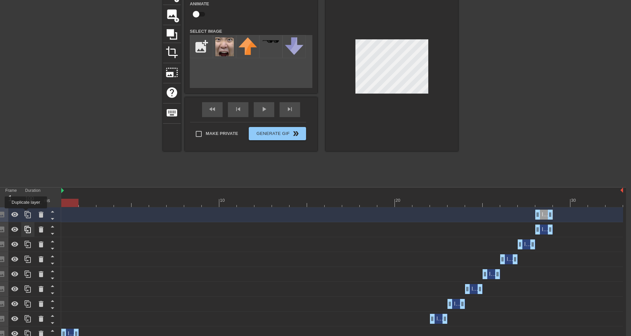
click at [26, 213] on icon at bounding box center [28, 215] width 8 height 8
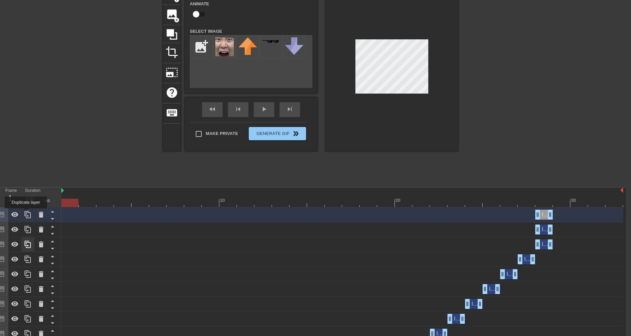
click at [26, 213] on icon at bounding box center [28, 215] width 8 height 8
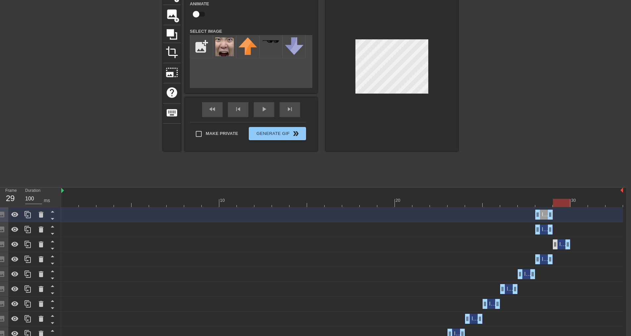
drag, startPoint x: 544, startPoint y: 246, endPoint x: 553, endPoint y: 242, distance: 10.6
click at [557, 243] on div "Image drag_handle drag_handle" at bounding box center [561, 245] width 18 height 10
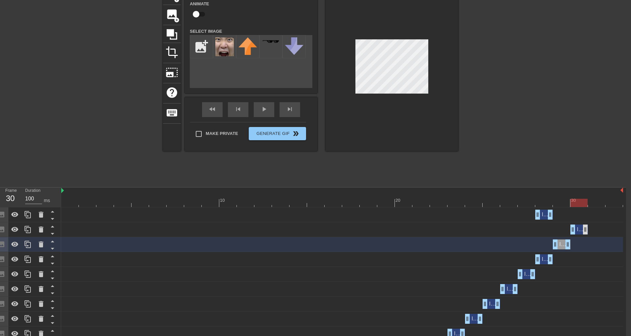
drag, startPoint x: 545, startPoint y: 231, endPoint x: 583, endPoint y: 230, distance: 38.1
click at [583, 230] on div "Image drag_handle drag_handle" at bounding box center [579, 230] width 18 height 10
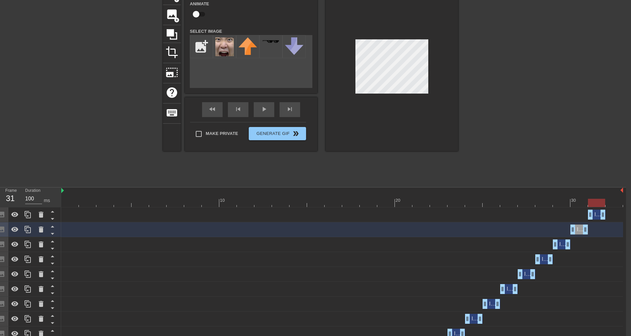
drag, startPoint x: 545, startPoint y: 218, endPoint x: 541, endPoint y: 227, distance: 9.8
click at [596, 214] on div "Image drag_handle drag_handle" at bounding box center [597, 215] width 18 height 10
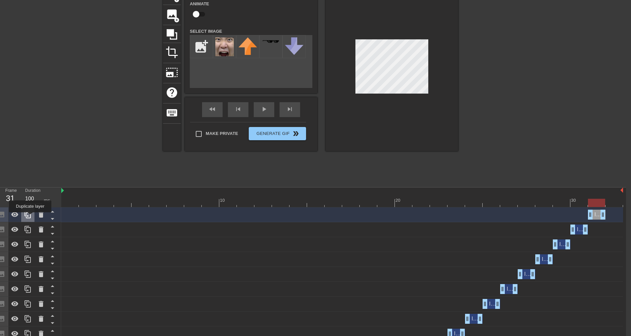
click at [30, 217] on icon at bounding box center [28, 215] width 8 height 8
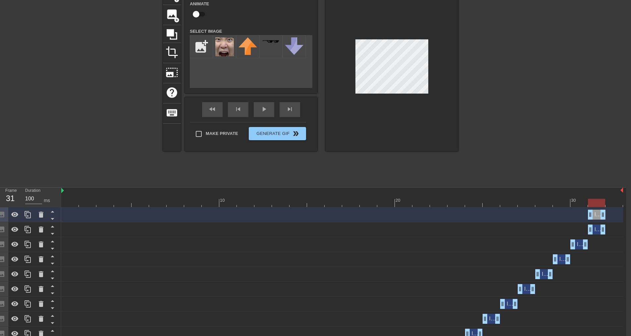
click at [598, 215] on div "Image drag_handle drag_handle" at bounding box center [597, 215] width 18 height 10
drag, startPoint x: 598, startPoint y: 215, endPoint x: 597, endPoint y: 228, distance: 12.6
click at [611, 214] on div "Image drag_handle drag_handle" at bounding box center [614, 215] width 18 height 10
click at [220, 112] on div "fast_rewind" at bounding box center [212, 109] width 21 height 15
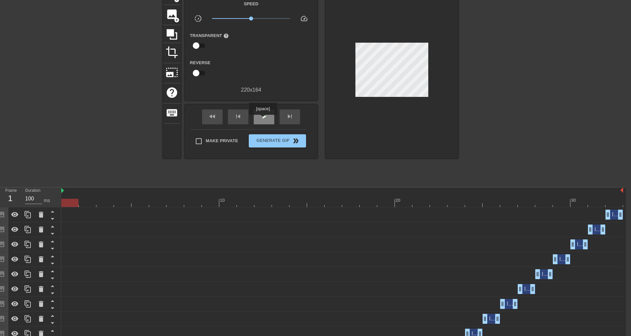
click at [263, 120] on span "play_arrow" at bounding box center [264, 117] width 8 height 8
click at [266, 117] on span "pause" at bounding box center [264, 117] width 8 height 8
click at [271, 120] on div "play_arrow" at bounding box center [264, 117] width 21 height 15
click at [263, 117] on span "pause" at bounding box center [264, 117] width 8 height 8
click at [577, 245] on div "Image drag_handle drag_handle" at bounding box center [579, 245] width 18 height 10
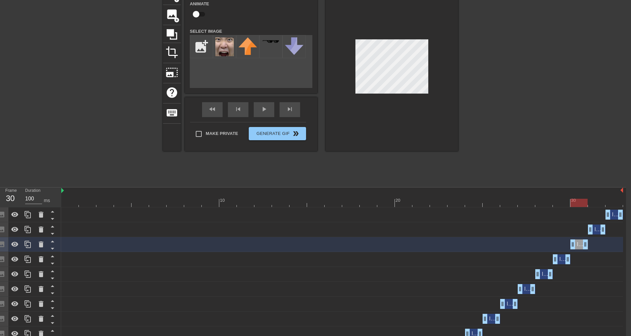
click at [596, 228] on div "Image drag_handle drag_handle" at bounding box center [597, 230] width 18 height 10
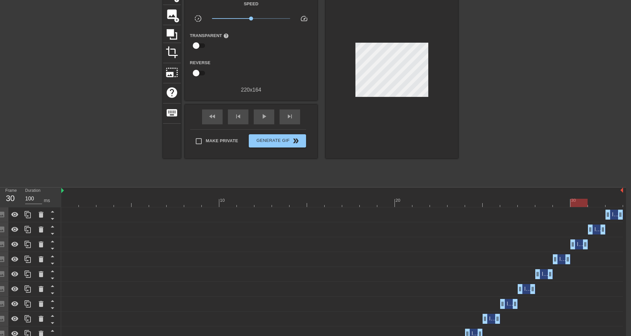
click at [613, 215] on div "Image drag_handle drag_handle" at bounding box center [614, 215] width 18 height 10
click at [259, 106] on div "fast_rewind skip_previous play_arrow skip_next" at bounding box center [251, 117] width 108 height 25
click at [259, 112] on div "play_arrow" at bounding box center [264, 117] width 21 height 15
click at [260, 114] on div "pause" at bounding box center [264, 117] width 21 height 15
click at [261, 115] on span "play_arrow" at bounding box center [264, 117] width 8 height 8
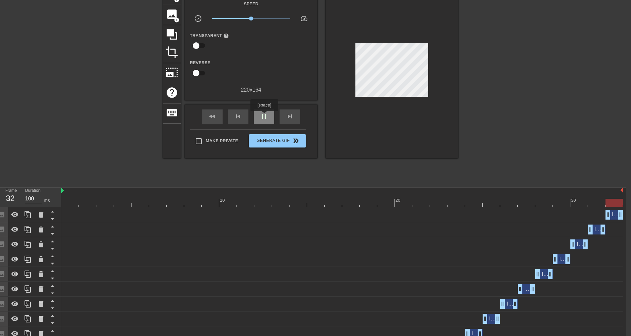
click at [264, 116] on span "pause" at bounding box center [264, 117] width 8 height 8
click at [613, 215] on div "Image drag_handle drag_handle" at bounding box center [614, 215] width 18 height 10
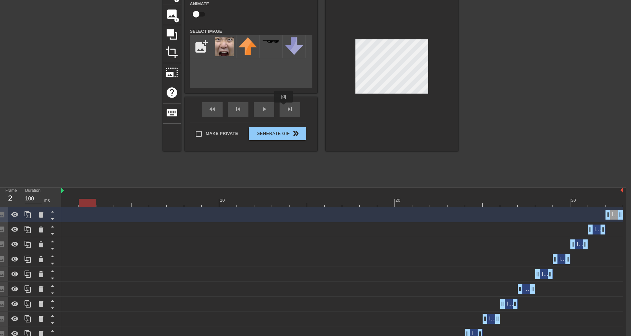
click at [284, 107] on div "fast_rewind skip_previous play_arrow skip_next" at bounding box center [251, 109] width 108 height 25
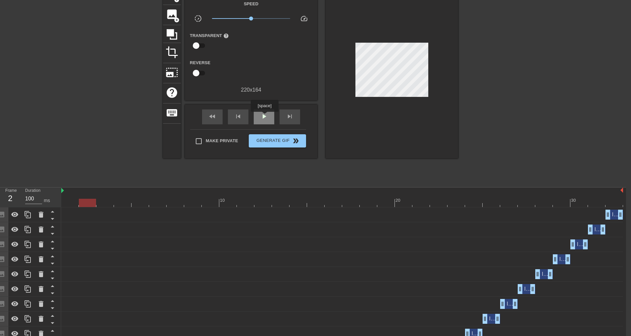
click at [259, 118] on div "play_arrow" at bounding box center [264, 117] width 21 height 15
click at [264, 118] on span "pause" at bounding box center [264, 117] width 8 height 8
click at [615, 214] on div "Image drag_handle drag_handle" at bounding box center [614, 215] width 18 height 10
click at [459, 75] on div "title add_circle image add_circle crop photo_size_select_large help keyboard Gi…" at bounding box center [310, 84] width 631 height 199
click at [262, 139] on span "Generate Gif double_arrow" at bounding box center [277, 141] width 52 height 8
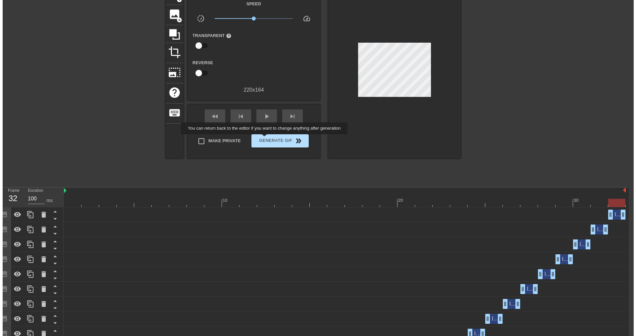
scroll to position [0, 5]
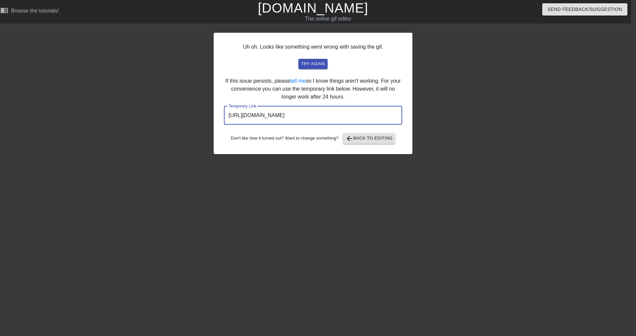
drag, startPoint x: 383, startPoint y: 120, endPoint x: 192, endPoint y: 114, distance: 191.1
click at [192, 114] on div "Uh oh. Looks like something went wrong with saving the gif. try again If this i…" at bounding box center [313, 125] width 636 height 199
